Goal: Navigation & Orientation: Find specific page/section

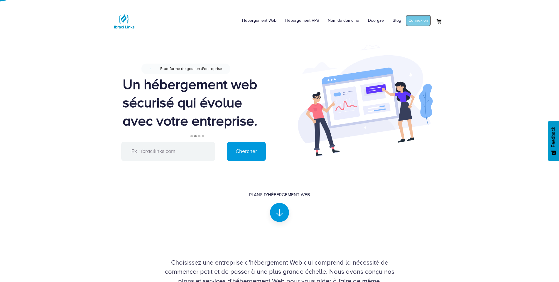
click at [419, 18] on link "Connexion" at bounding box center [419, 21] width 26 height 12
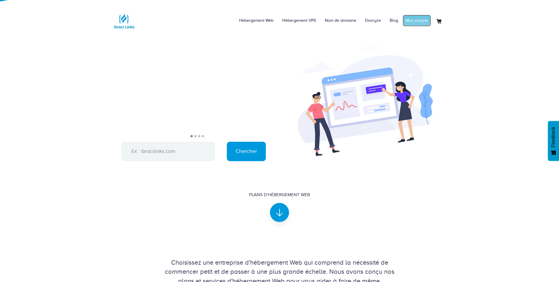
click at [417, 16] on link "Mon compte" at bounding box center [417, 21] width 28 height 12
click at [420, 19] on link "Connexion" at bounding box center [419, 21] width 26 height 12
click at [413, 16] on link "Mon compte" at bounding box center [417, 21] width 28 height 12
